Goal: Transaction & Acquisition: Book appointment/travel/reservation

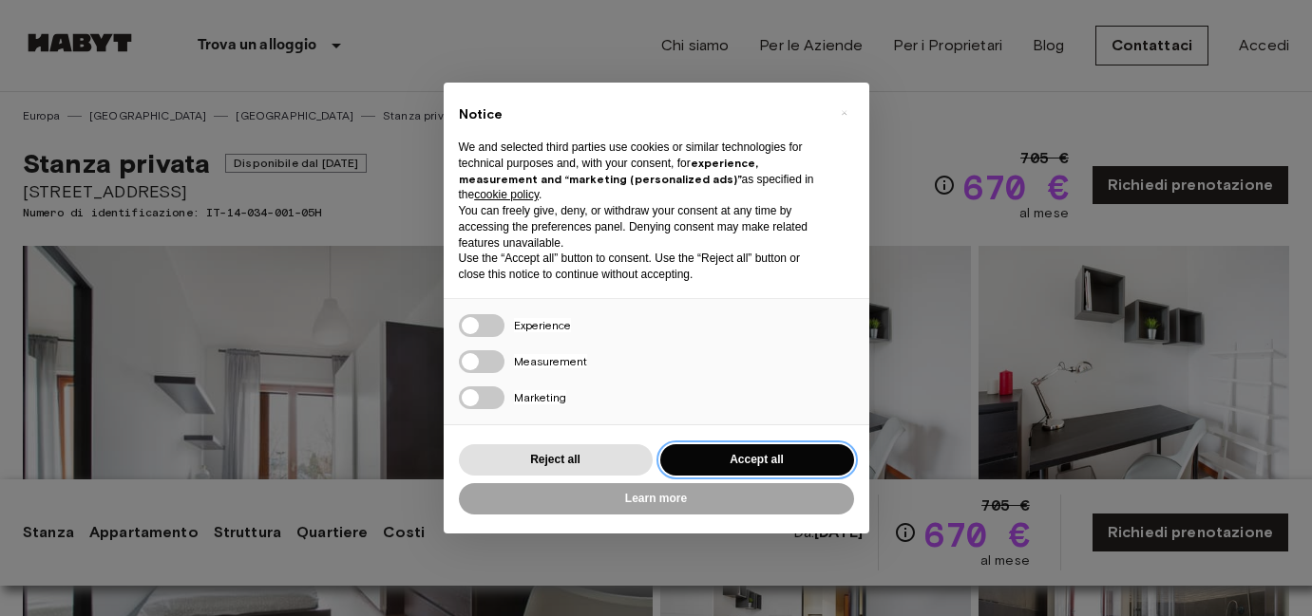
click at [745, 453] on button "Accept all" at bounding box center [757, 459] width 194 height 31
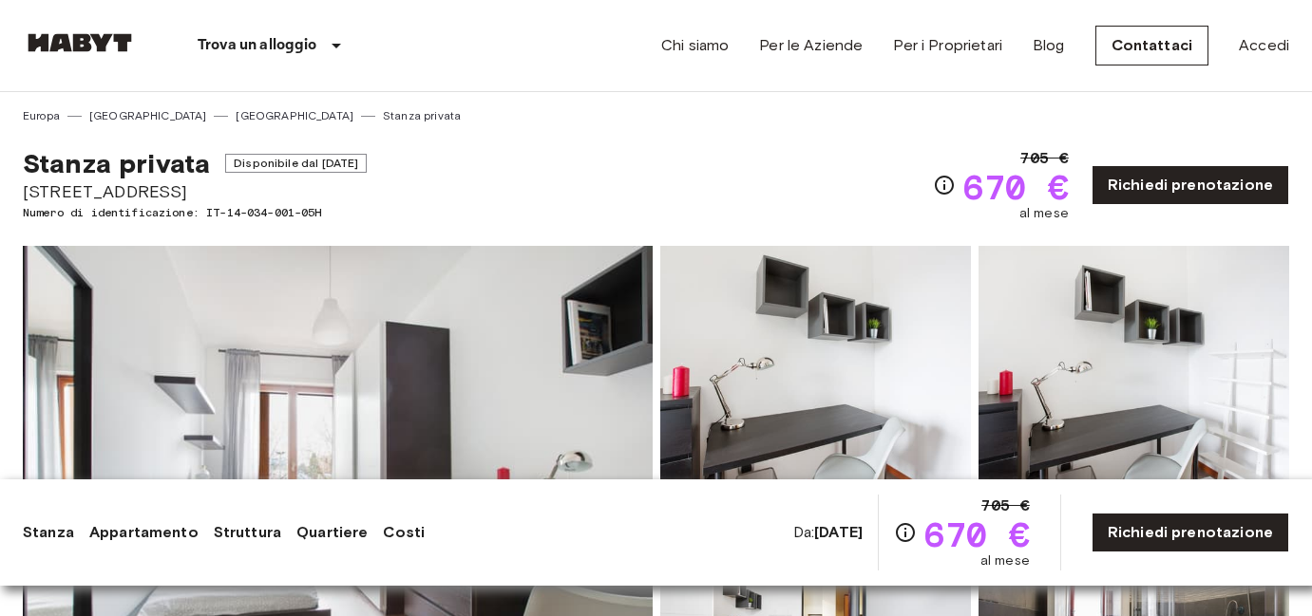
click at [515, 56] on div "Trova un alloggio [GEOGRAPHIC_DATA] [GEOGRAPHIC_DATA] [GEOGRAPHIC_DATA] [GEOGRA…" at bounding box center [656, 45] width 1266 height 91
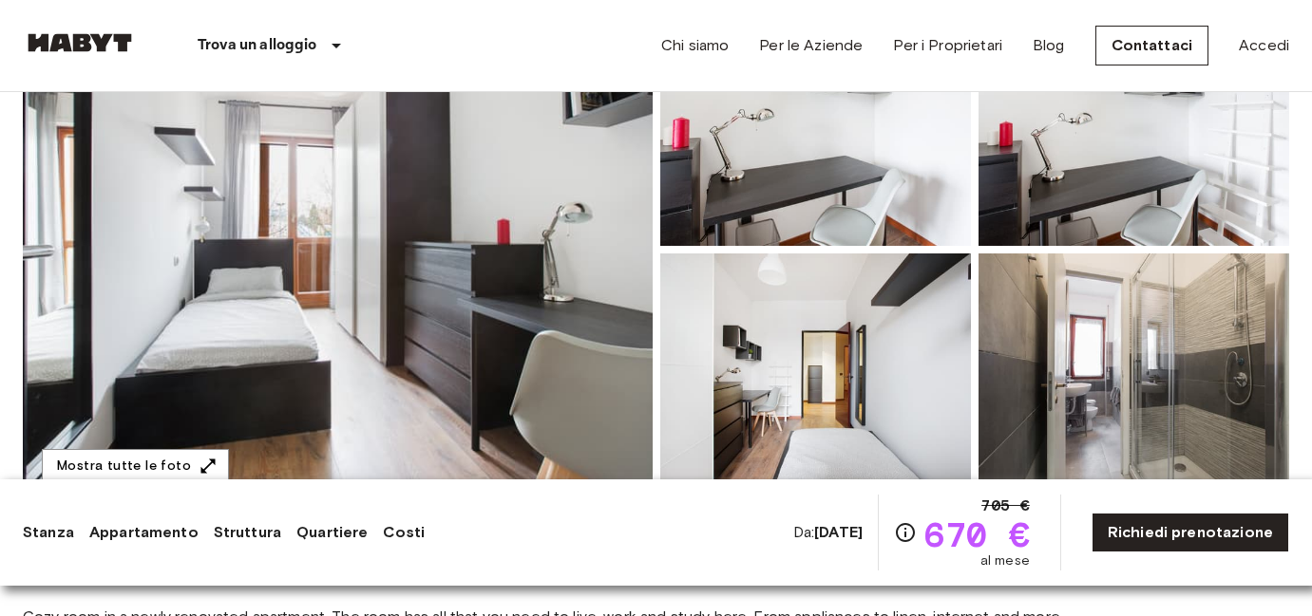
scroll to position [254, 0]
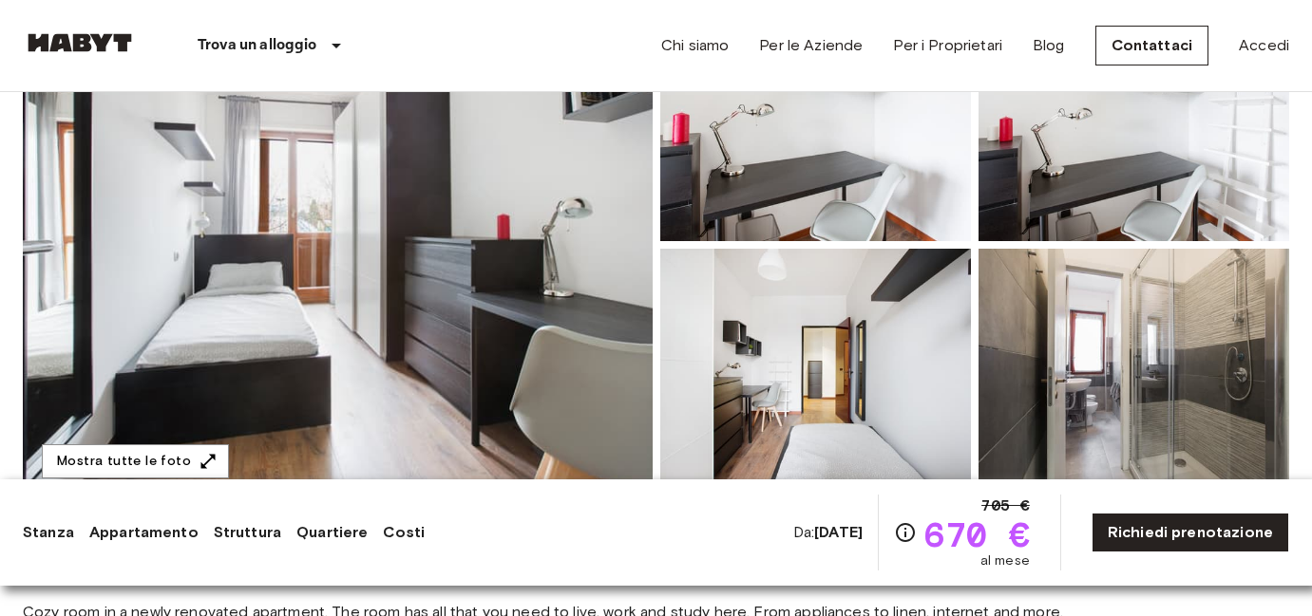
click at [403, 185] on img at bounding box center [338, 244] width 630 height 505
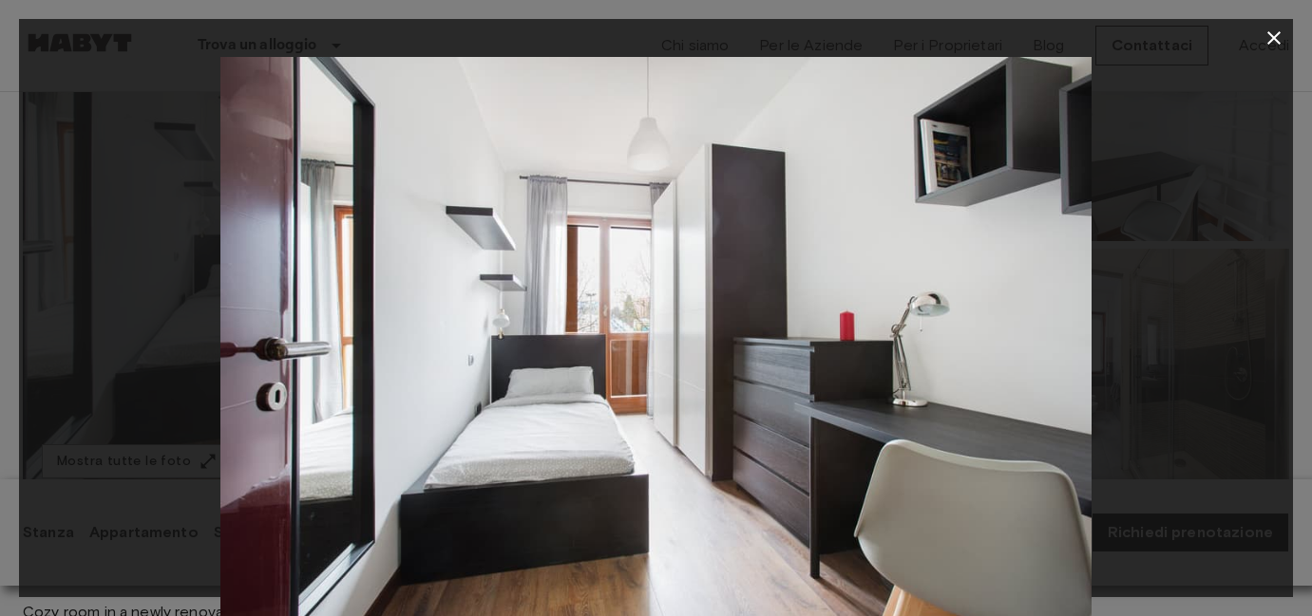
click at [1174, 164] on div at bounding box center [656, 347] width 1274 height 580
click at [1274, 32] on icon "button" at bounding box center [1273, 38] width 23 height 23
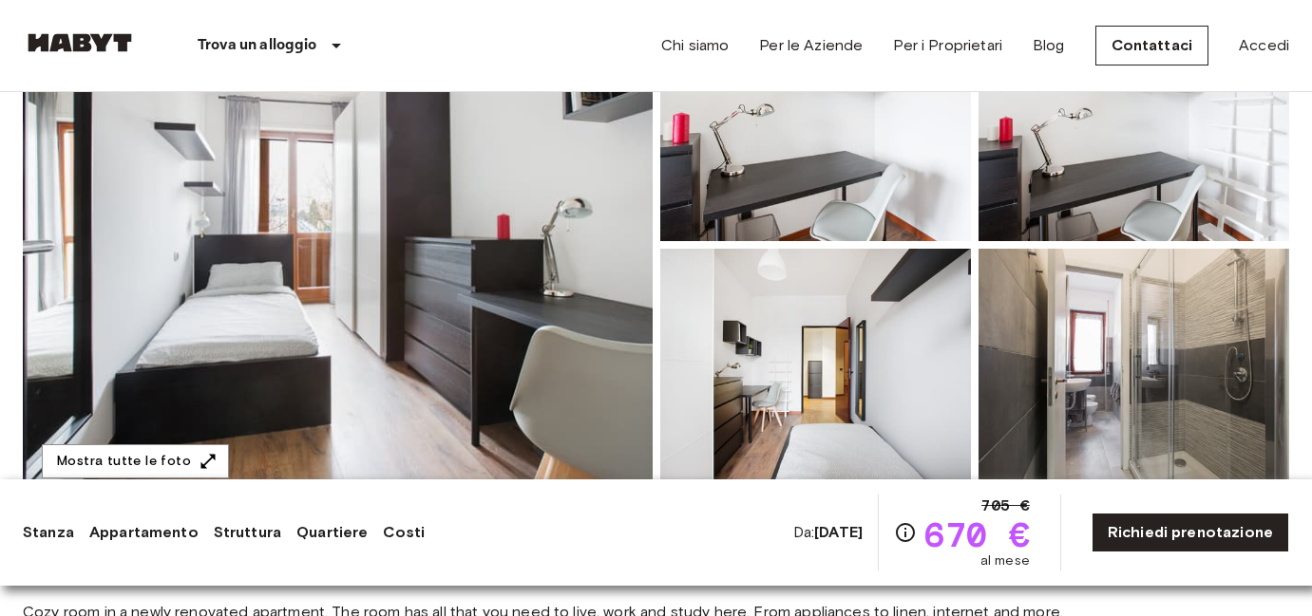
click at [823, 383] on img at bounding box center [815, 373] width 311 height 249
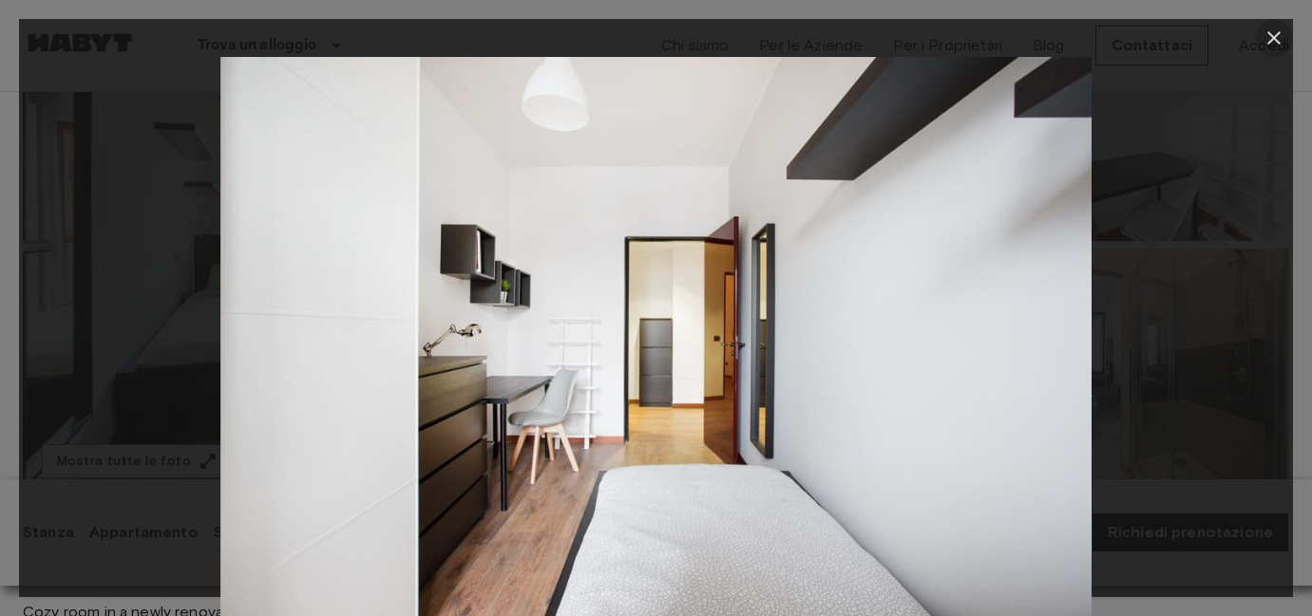
click at [1278, 32] on icon "button" at bounding box center [1273, 37] width 13 height 13
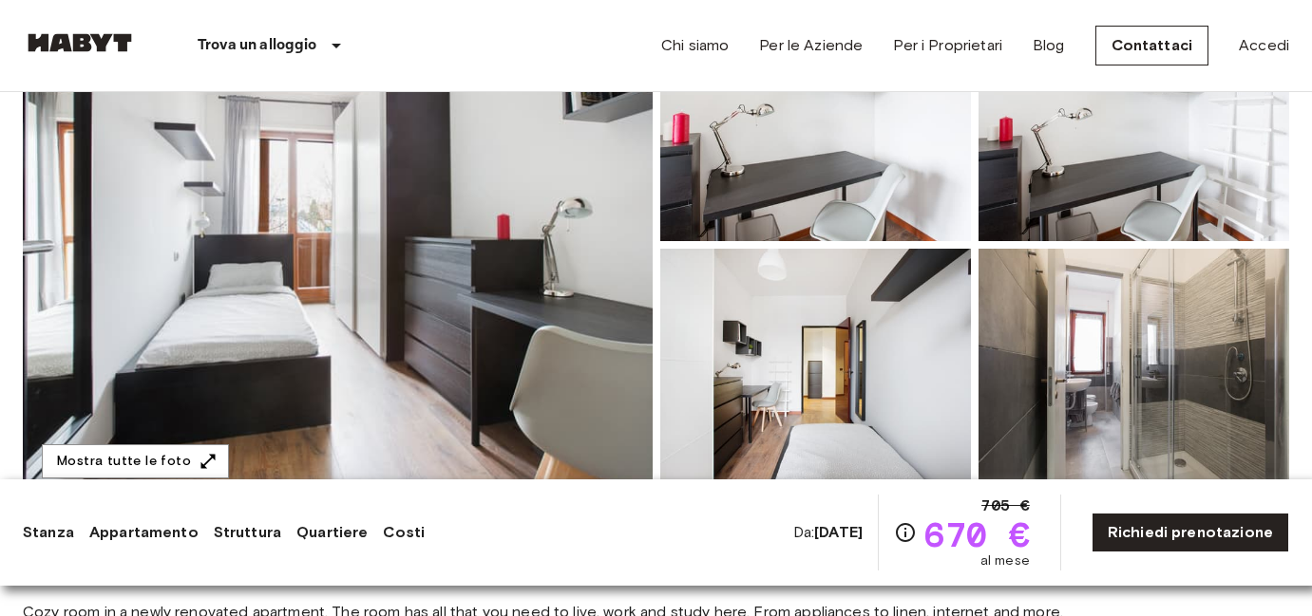
click at [1083, 356] on img at bounding box center [1133, 373] width 311 height 249
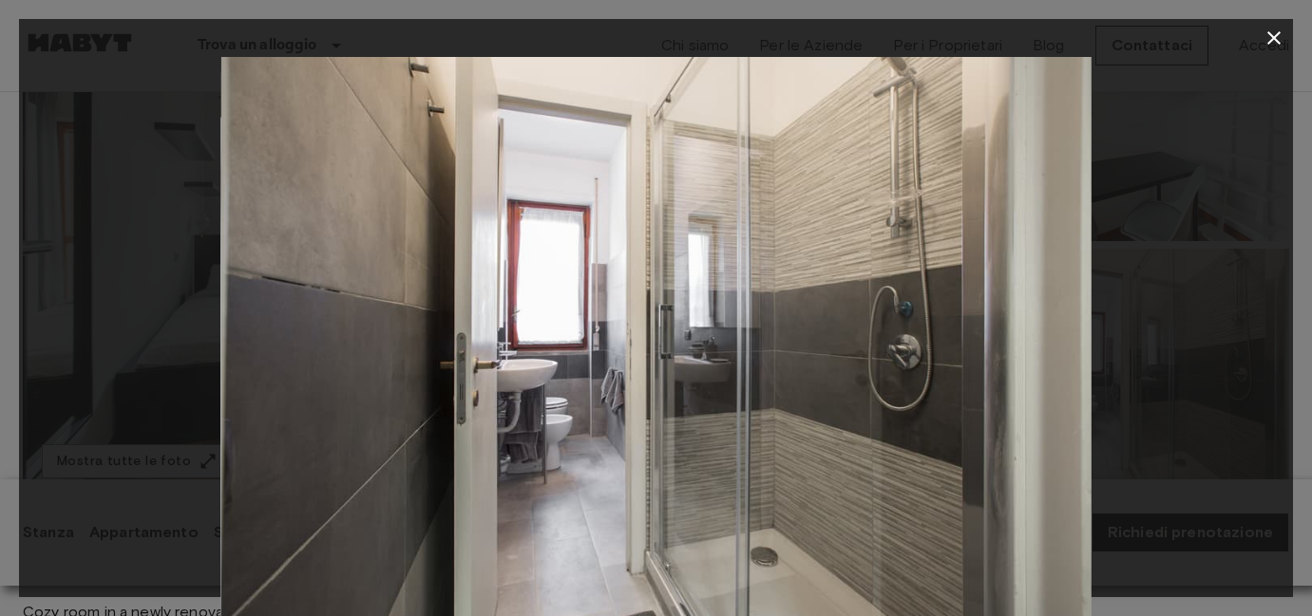
click at [1264, 37] on icon "button" at bounding box center [1273, 38] width 23 height 23
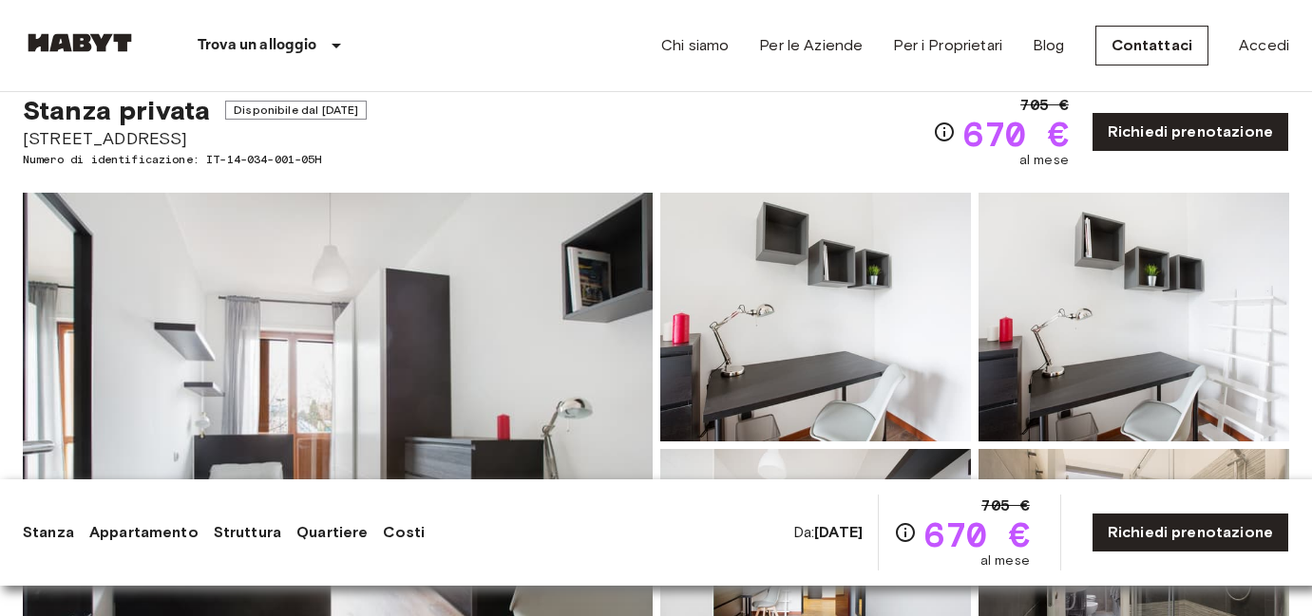
scroll to position [0, 0]
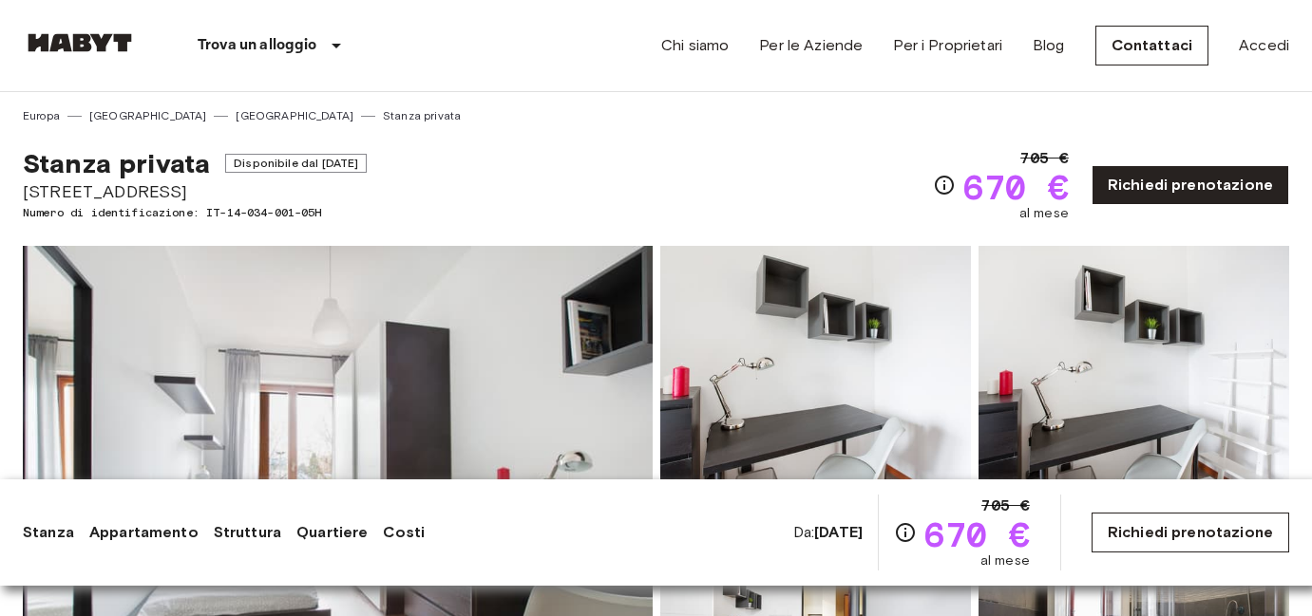
click at [1126, 541] on link "Richiedi prenotazione" at bounding box center [1190, 533] width 198 height 40
